Goal: Transaction & Acquisition: Purchase product/service

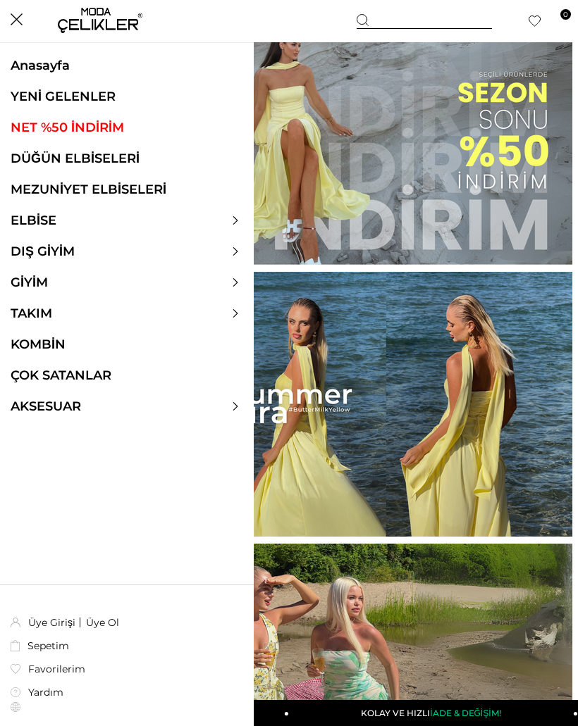
click at [31, 222] on link "ELBİSE" at bounding box center [33, 220] width 67 height 15
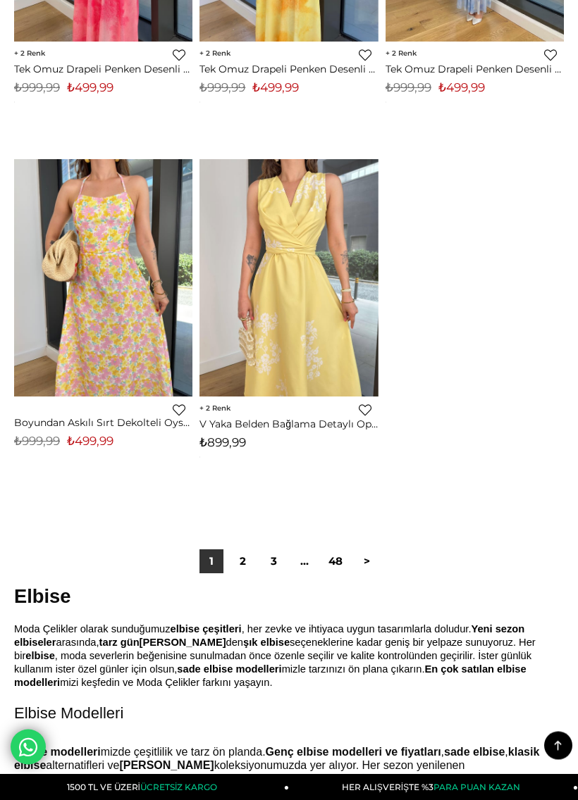
scroll to position [9408, 0]
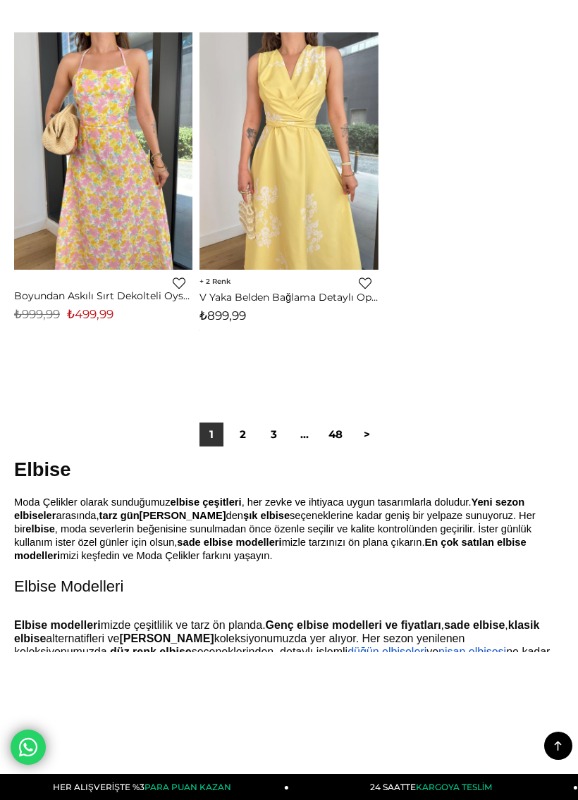
click at [240, 423] on link "2" at bounding box center [242, 435] width 24 height 24
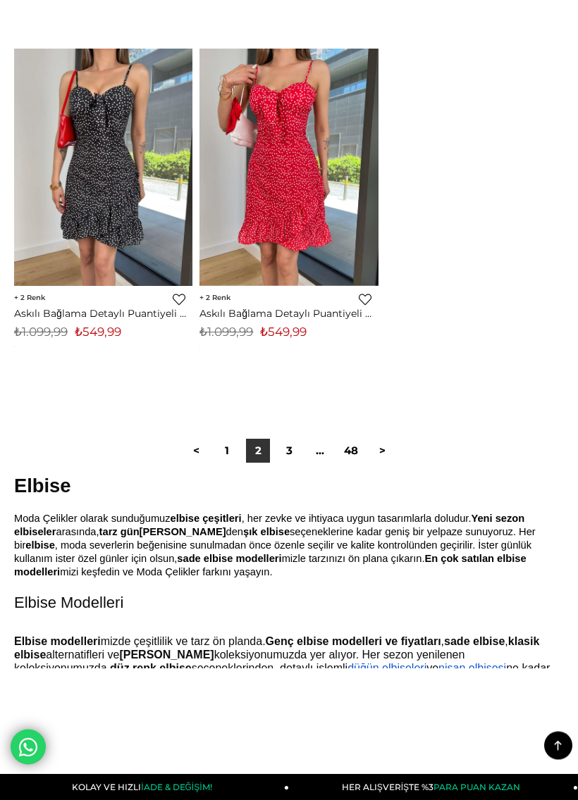
scroll to position [9454, 0]
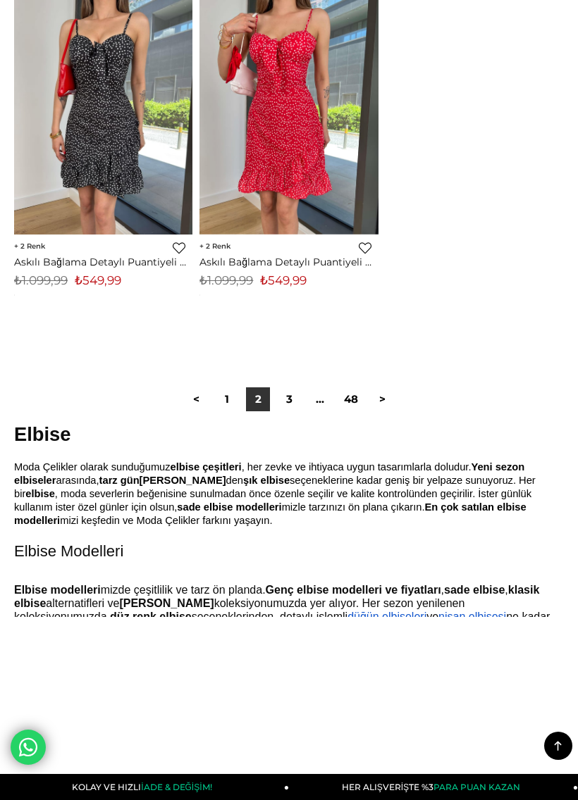
click at [283, 387] on link "3" at bounding box center [289, 399] width 24 height 24
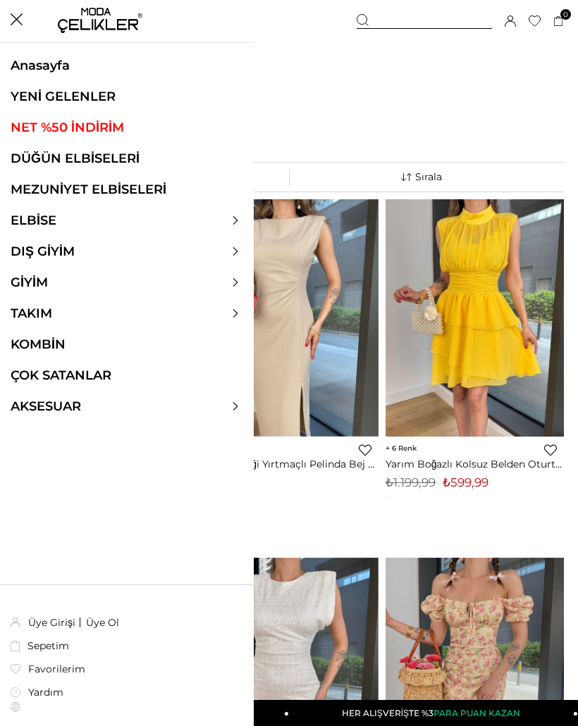
click at [23, 315] on link "TAKIM" at bounding box center [31, 313] width 63 height 15
click at [236, 311] on icon at bounding box center [235, 313] width 8 height 8
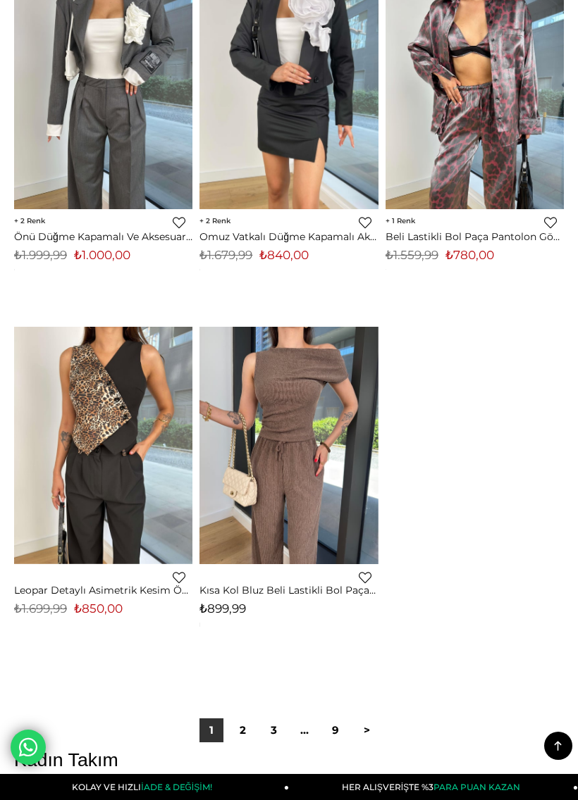
scroll to position [9153, 0]
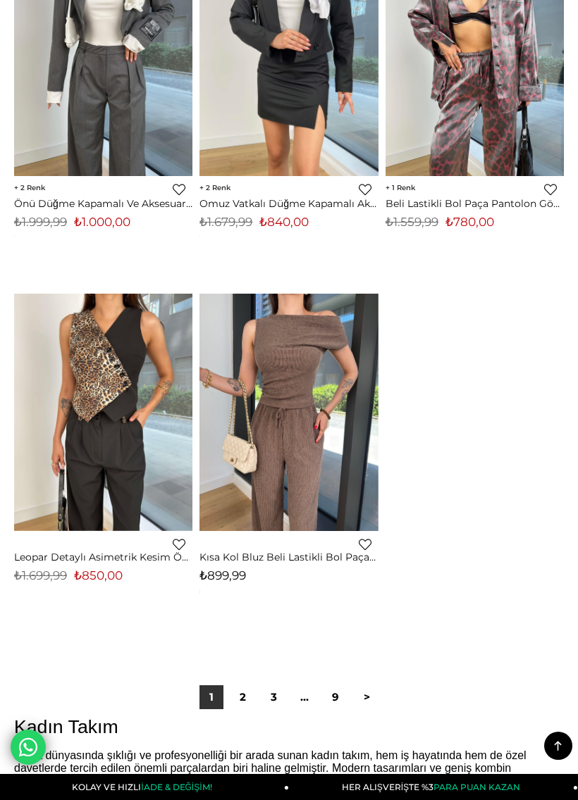
click at [240, 685] on link "2" at bounding box center [242, 697] width 24 height 24
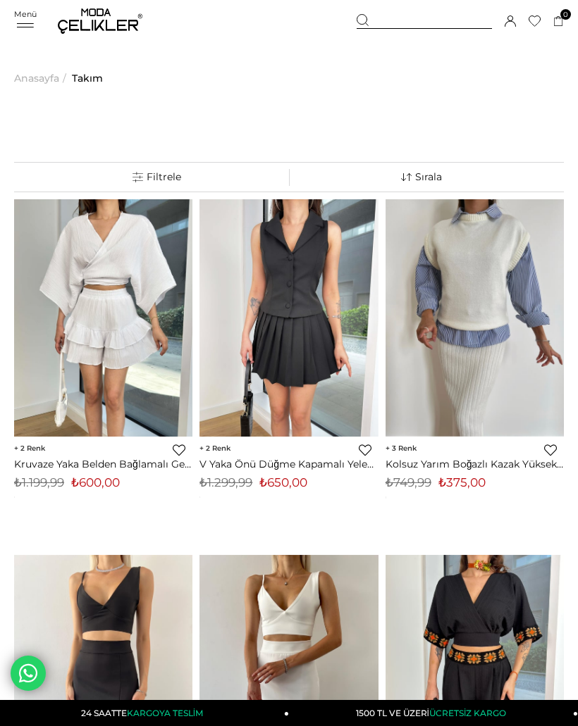
click at [27, 11] on span "Menü" at bounding box center [25, 14] width 23 height 10
click at [35, 22] on div "Menü" at bounding box center [25, 19] width 23 height 20
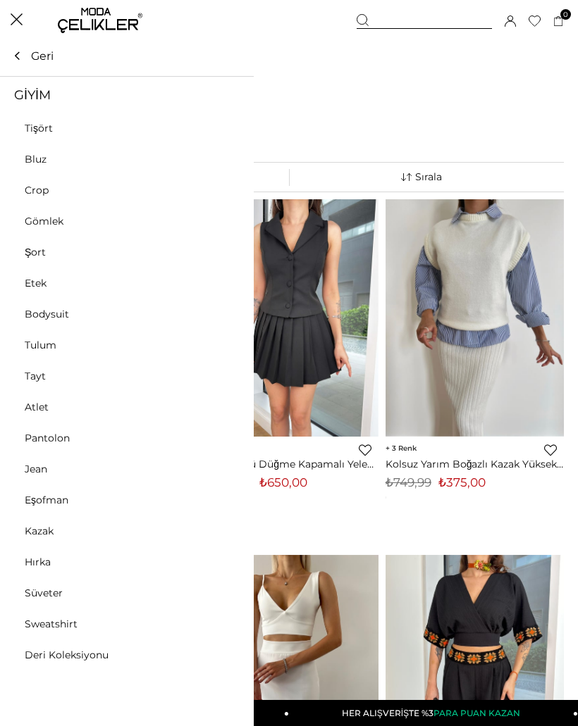
click at [235, 281] on icon at bounding box center [235, 282] width 5 height 8
click at [37, 340] on link "Tulum" at bounding box center [40, 345] width 81 height 13
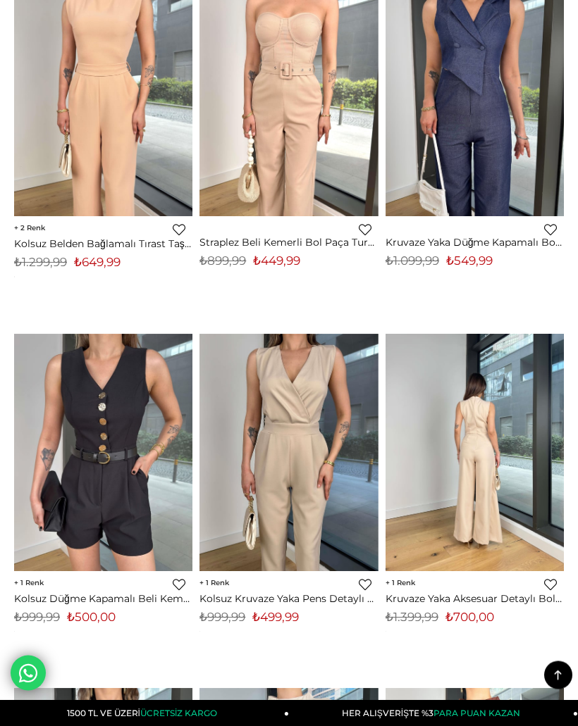
scroll to position [3431, 0]
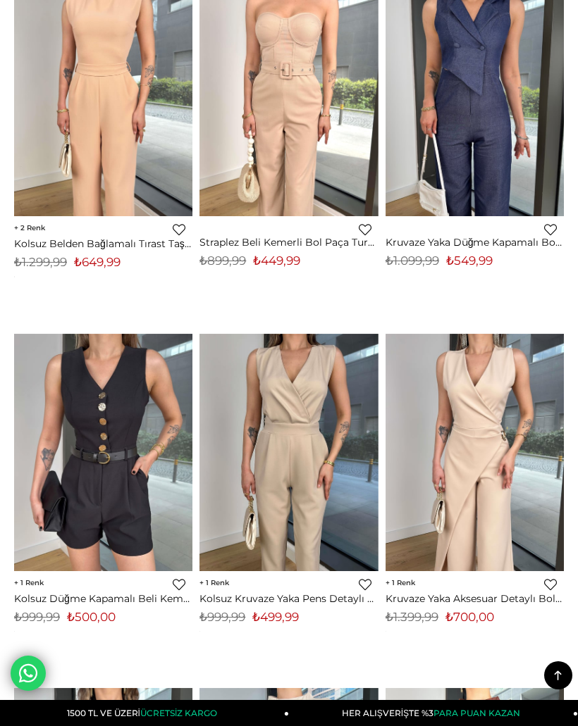
click at [404, 578] on span "1" at bounding box center [400, 582] width 30 height 9
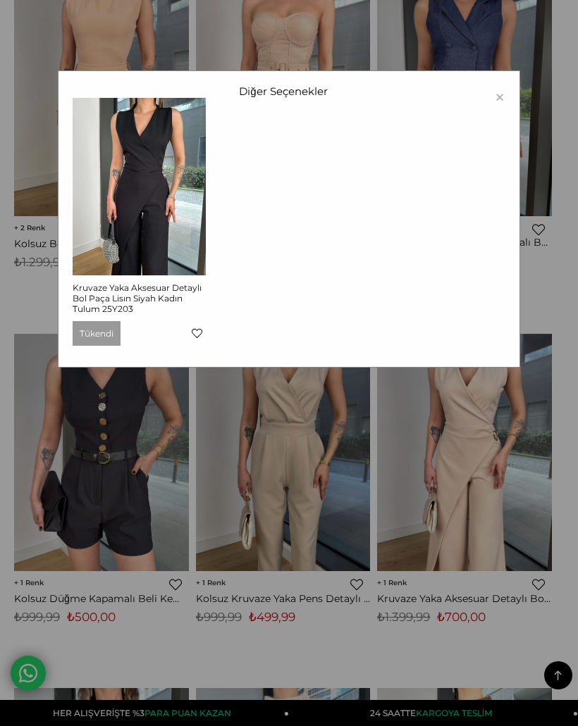
click at [120, 540] on div "× Diğer Seçenekler Kruvaze Yaka Aksesuar Detaylı Bol Paça Lisın Siyah Kadın Tul…" at bounding box center [289, 363] width 578 height 726
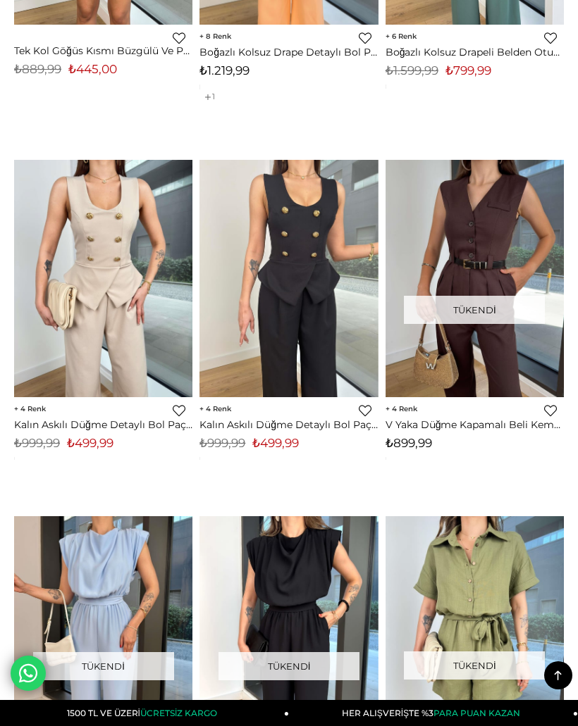
scroll to position [5384, 0]
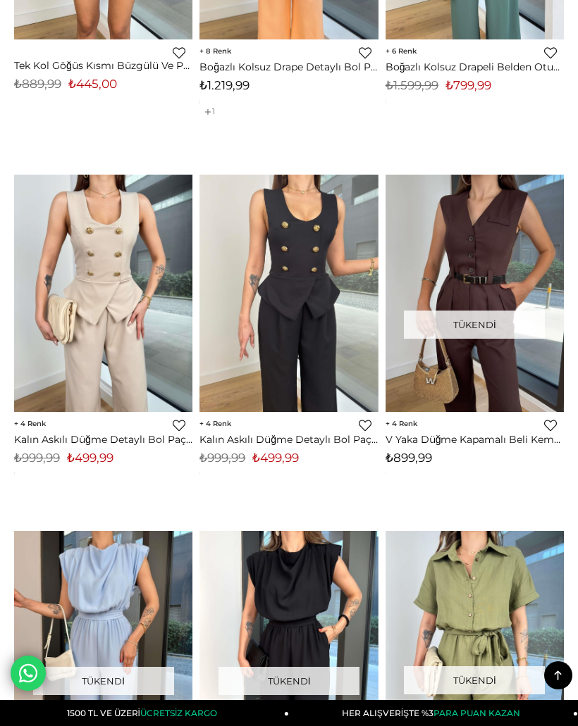
click at [93, 256] on img at bounding box center [103, 293] width 178 height 237
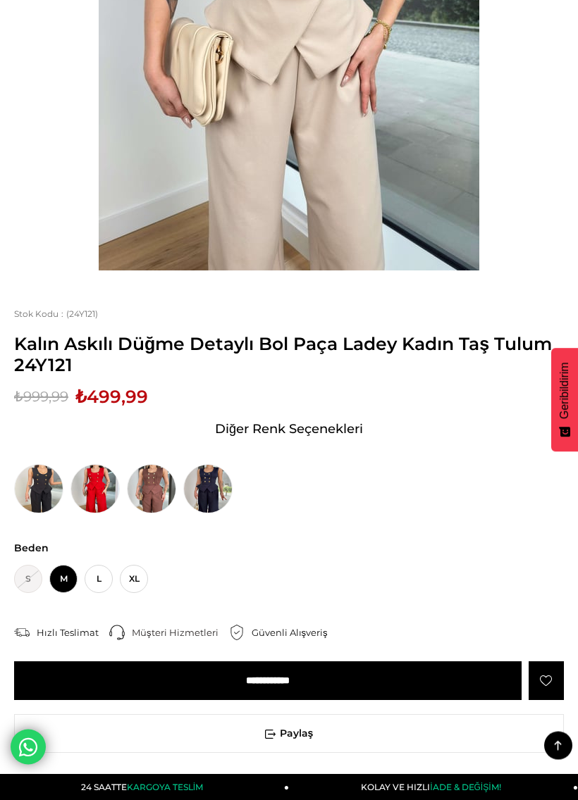
scroll to position [422, 0]
click at [139, 482] on img at bounding box center [151, 488] width 49 height 49
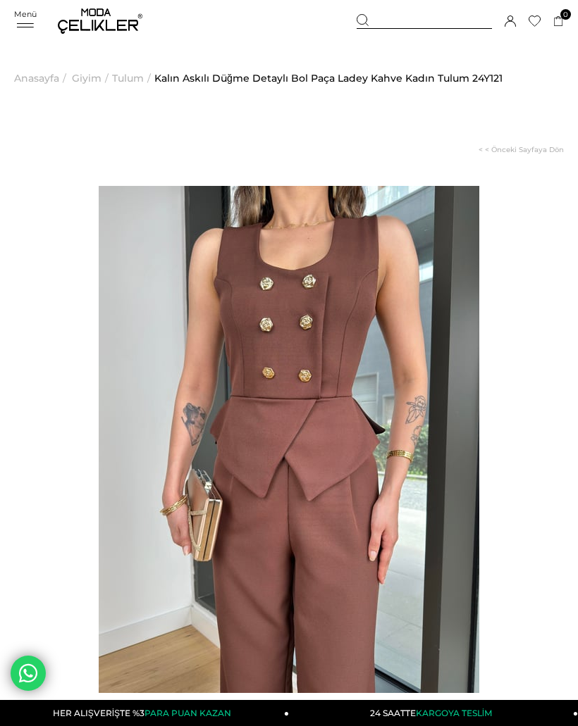
scroll to position [-8, 0]
